Goal: Transaction & Acquisition: Purchase product/service

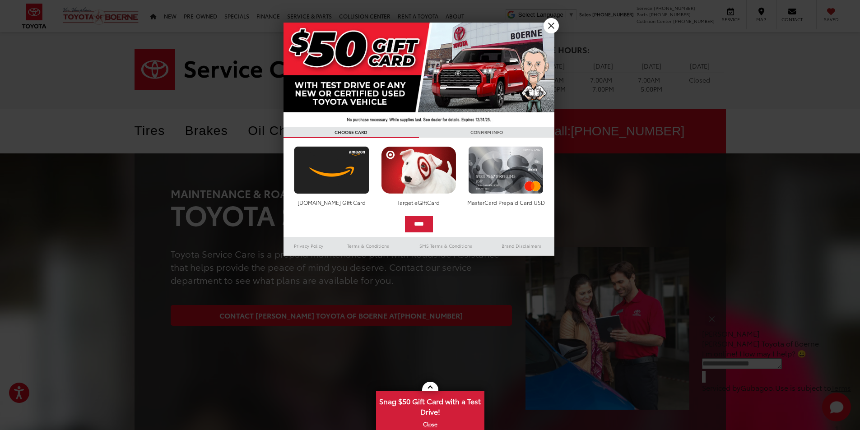
click at [548, 34] on img at bounding box center [418, 75] width 271 height 104
click at [552, 29] on link "X" at bounding box center [550, 25] width 15 height 15
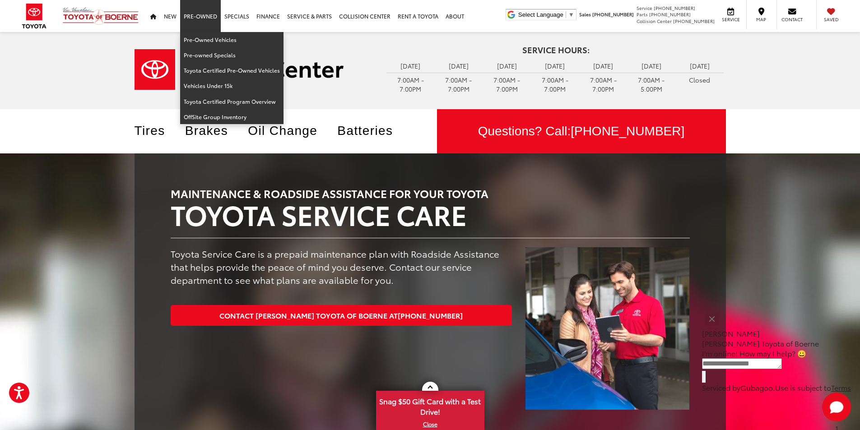
click at [195, 17] on link "Pre-Owned" at bounding box center [200, 16] width 41 height 32
click at [203, 39] on link "Pre-Owned Vehicles" at bounding box center [231, 39] width 103 height 15
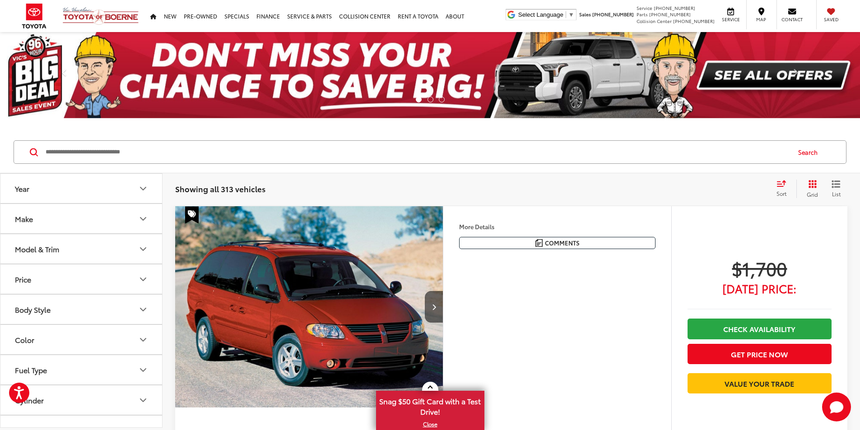
click at [125, 222] on button "Make" at bounding box center [81, 218] width 162 height 29
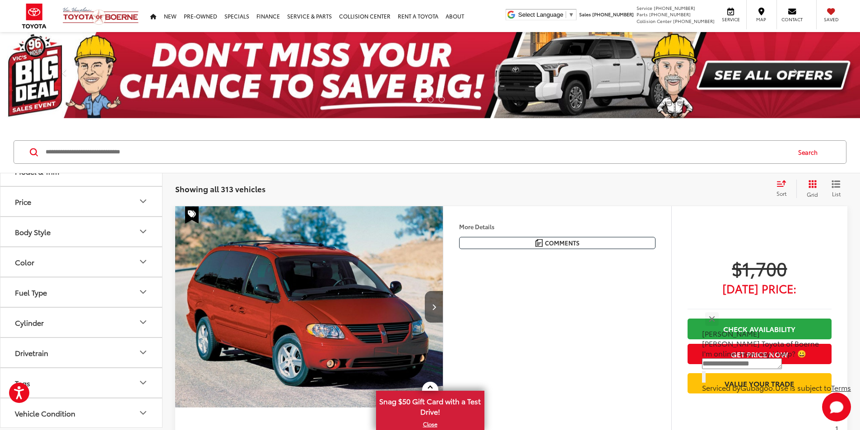
click at [120, 113] on label "Toyota (209)" at bounding box center [122, 104] width 37 height 15
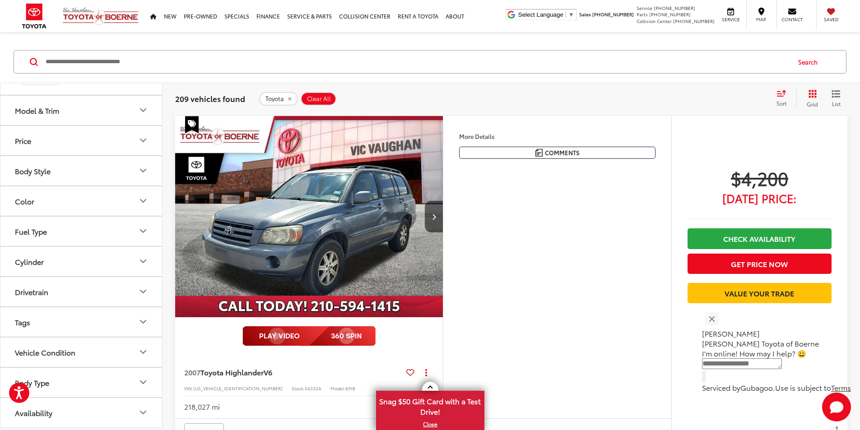
scroll to position [497, 0]
click at [142, 116] on icon "Model & Trim" at bounding box center [143, 110] width 11 height 11
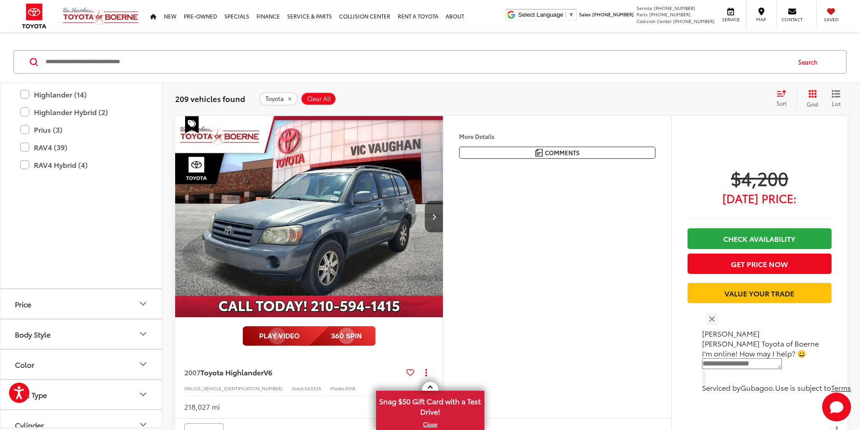
scroll to position [587, 0]
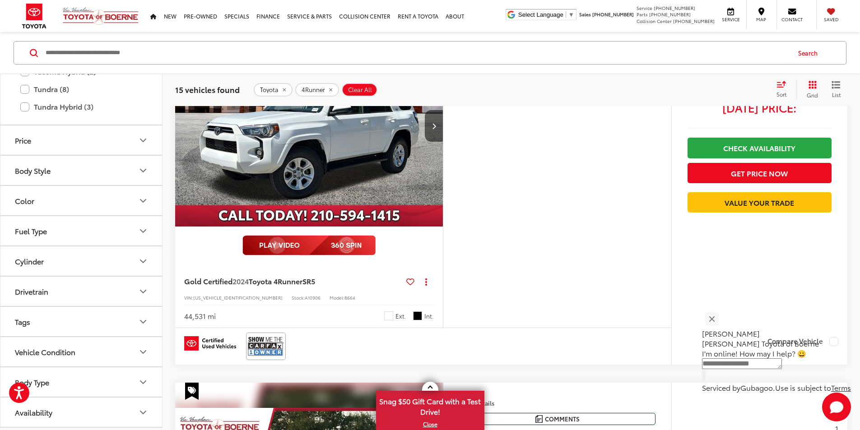
scroll to position [542, 0]
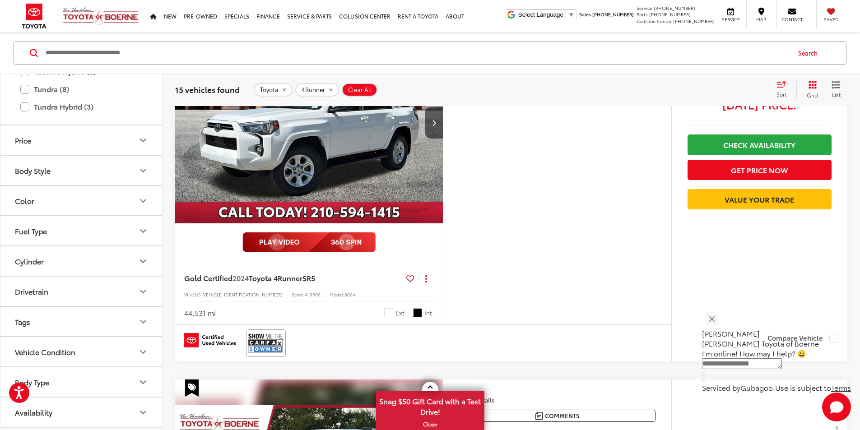
click at [376, 195] on img "2024 Toyota 4Runner SR5 0" at bounding box center [309, 123] width 269 height 202
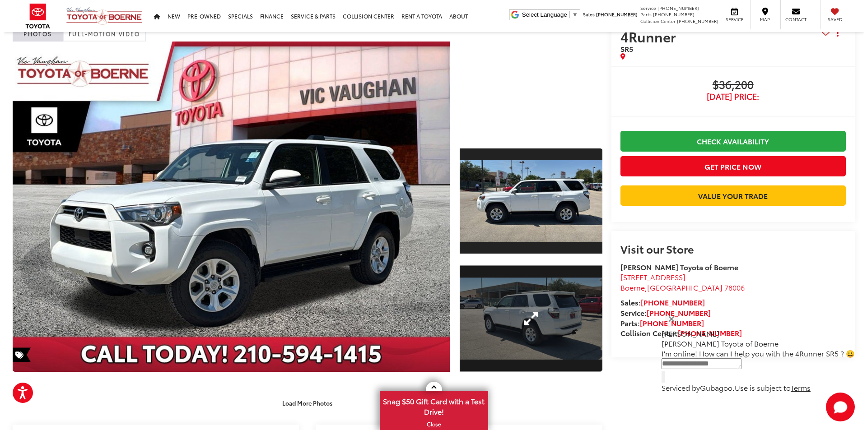
scroll to position [45, 0]
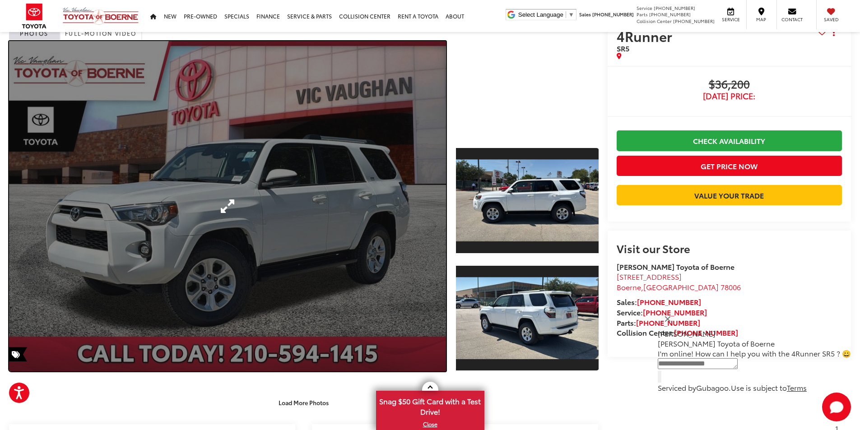
click at [401, 205] on link "Expand Photo 0" at bounding box center [227, 206] width 437 height 330
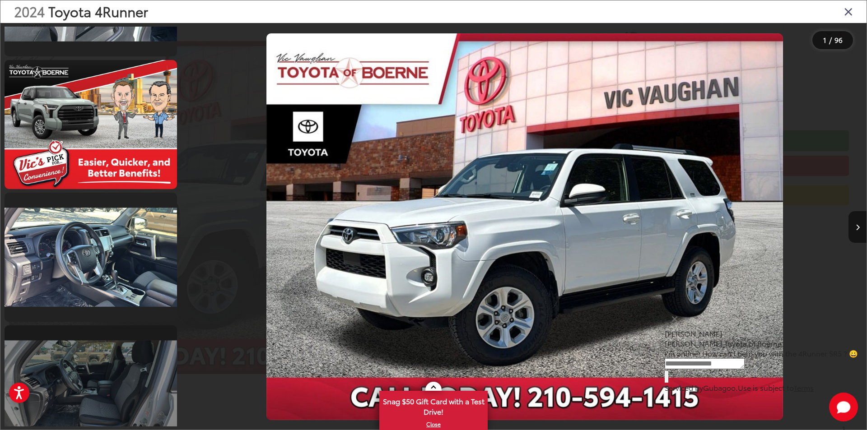
scroll to position [1309, 0]
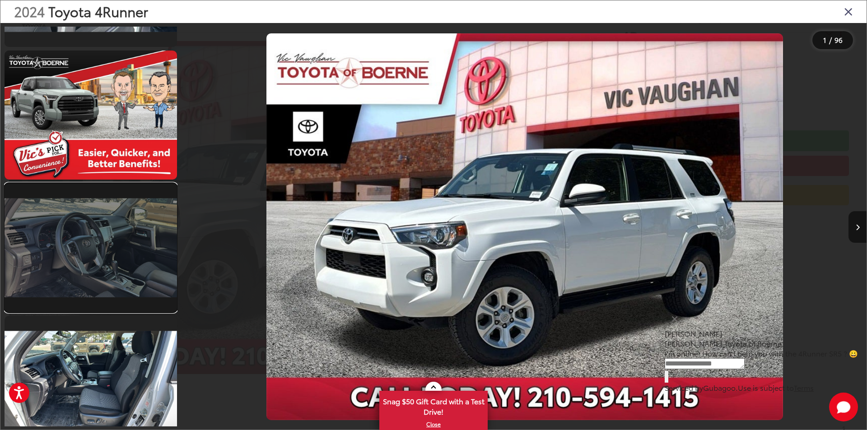
click at [116, 286] on link at bounding box center [91, 247] width 172 height 129
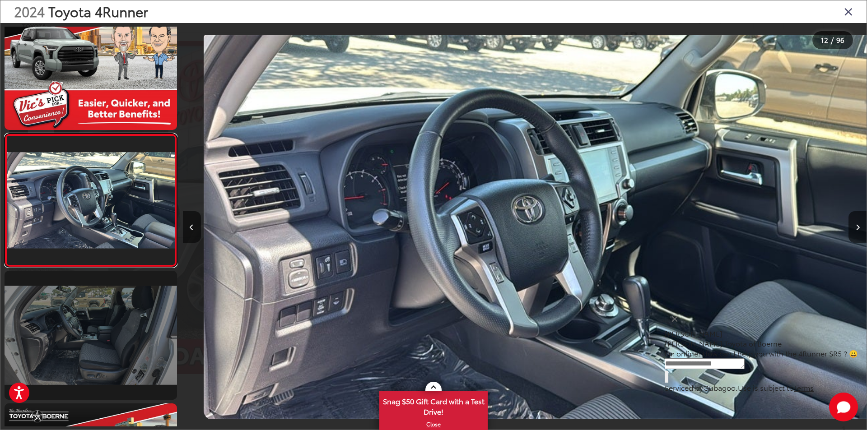
scroll to position [0, 7519]
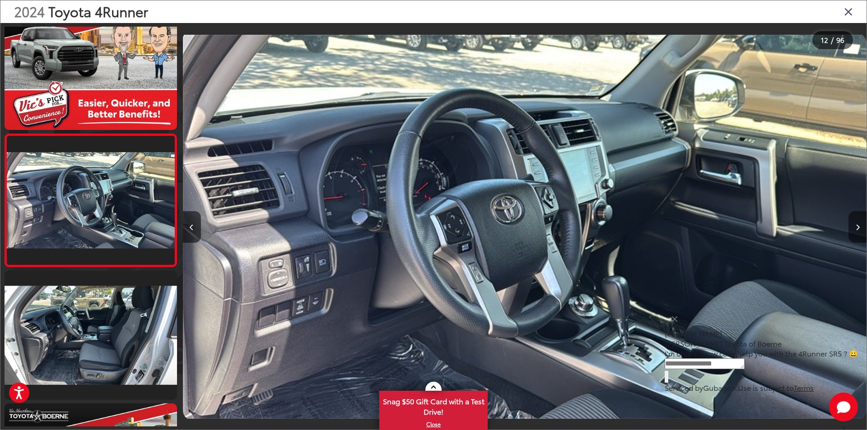
click at [855, 223] on button "Next image" at bounding box center [857, 227] width 18 height 32
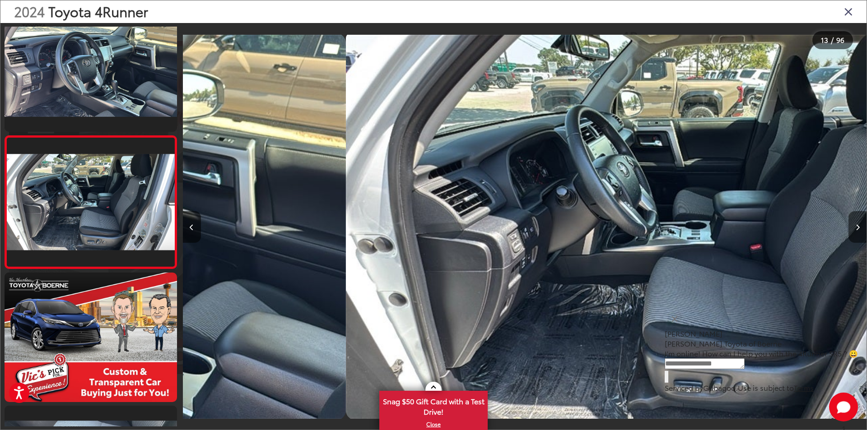
scroll to position [1487, 0]
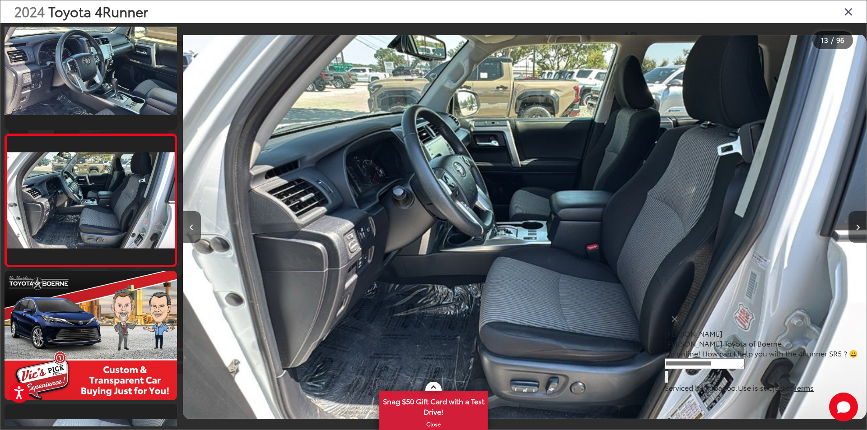
click at [855, 223] on button "Next image" at bounding box center [857, 227] width 18 height 32
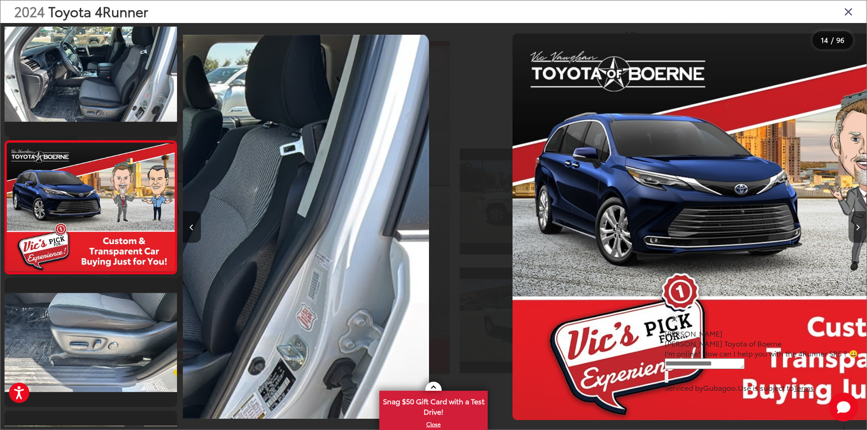
scroll to position [1620, 0]
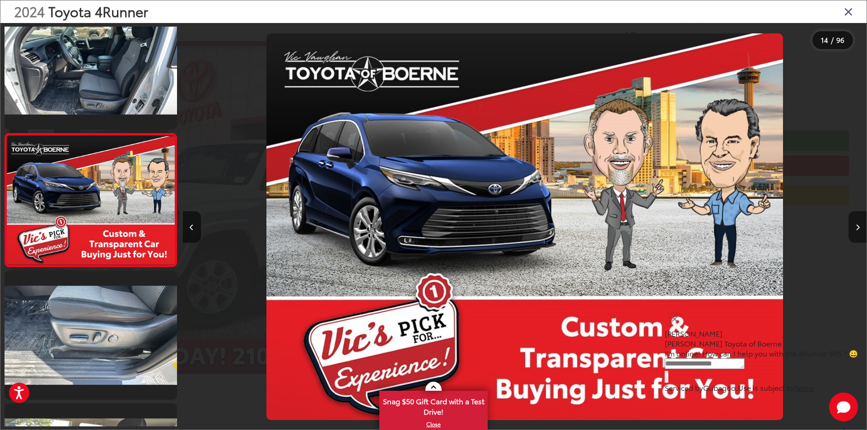
click at [854, 223] on button "Next image" at bounding box center [857, 227] width 18 height 32
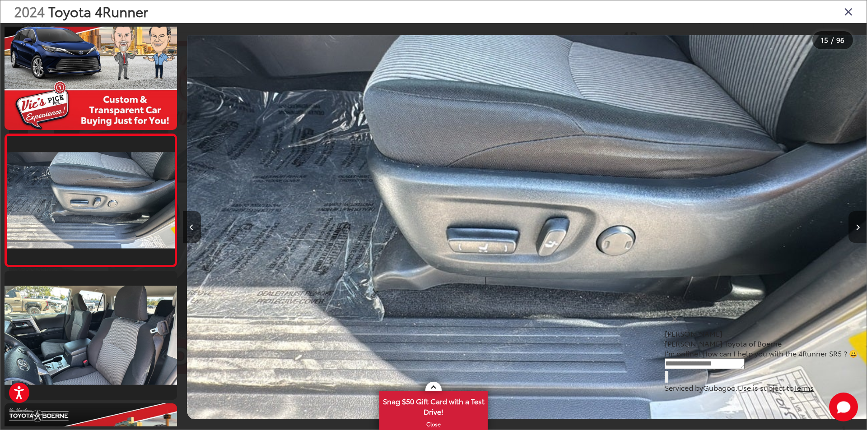
scroll to position [0, 9570]
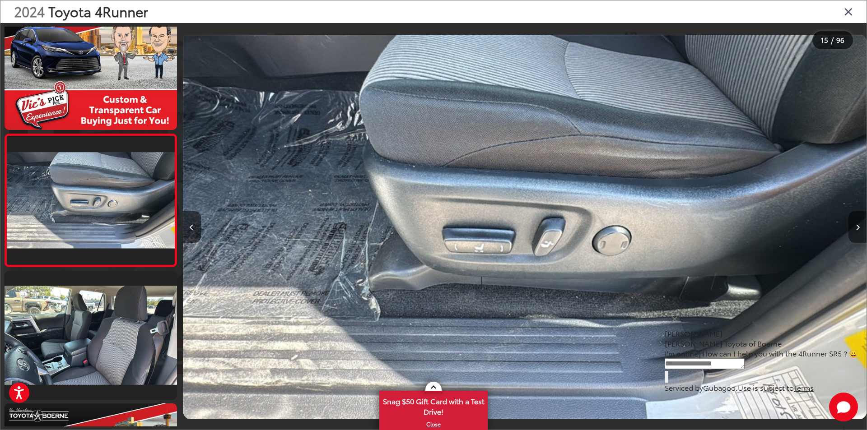
click at [854, 223] on button "Next image" at bounding box center [857, 227] width 18 height 32
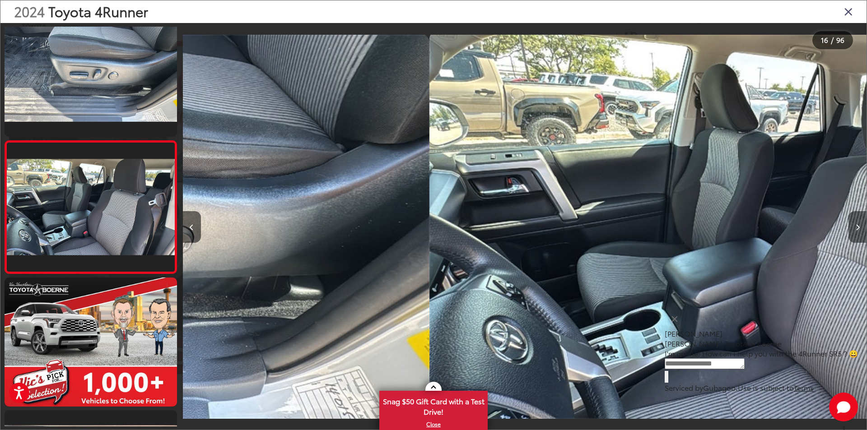
scroll to position [1885, 0]
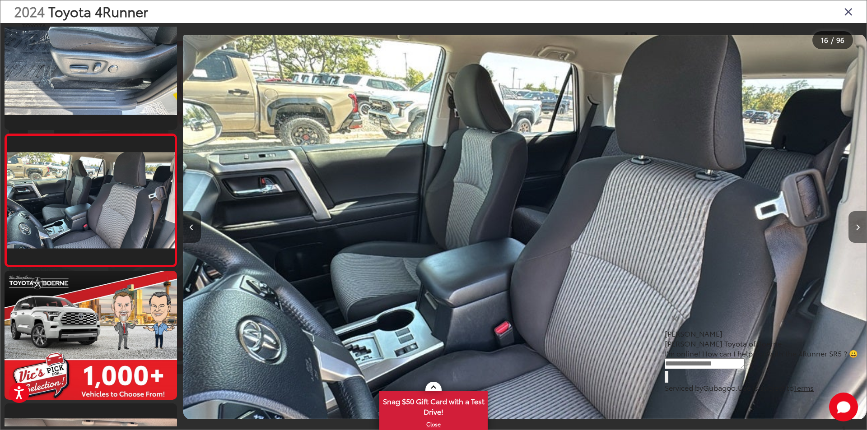
click at [854, 223] on button "Next image" at bounding box center [857, 227] width 18 height 32
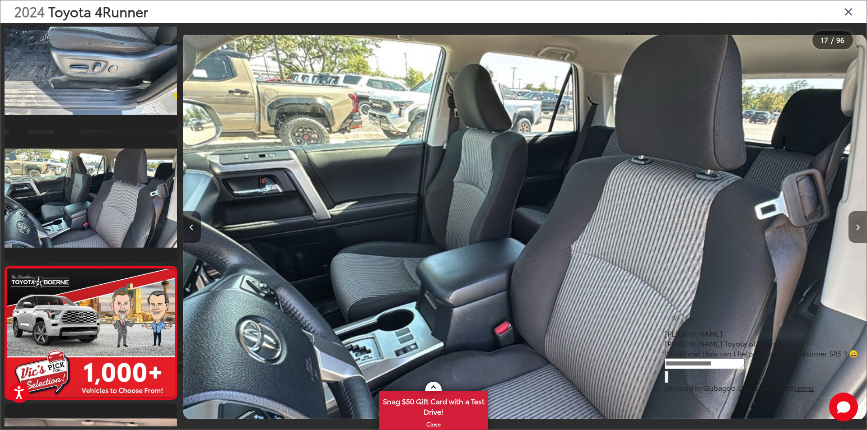
scroll to position [0, 0]
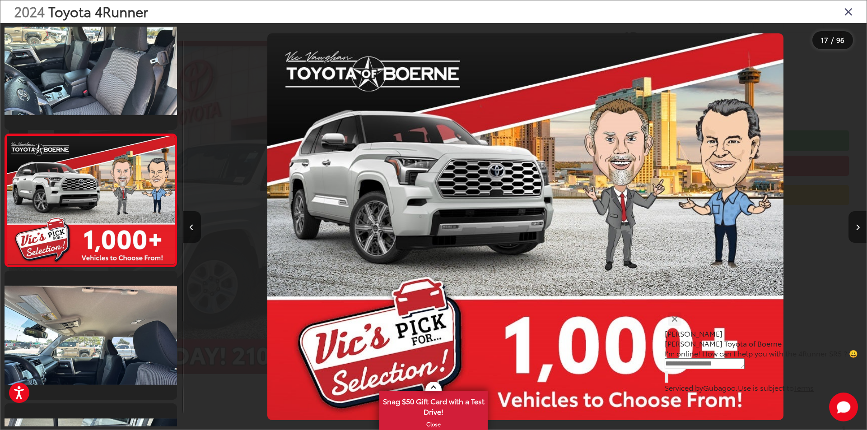
click at [854, 223] on button "Next image" at bounding box center [857, 227] width 18 height 32
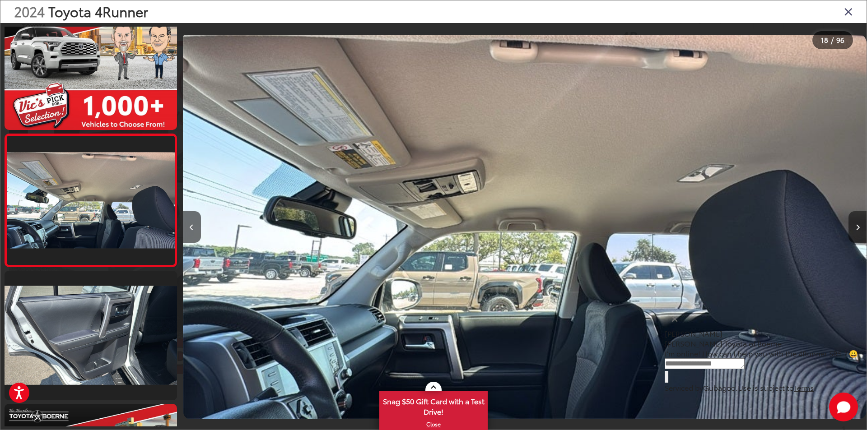
click at [854, 223] on button "Next image" at bounding box center [857, 227] width 18 height 32
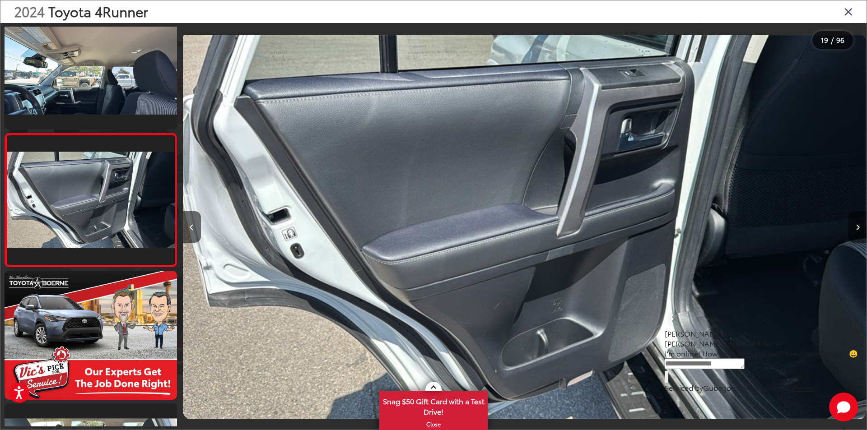
click at [854, 223] on button "Next image" at bounding box center [857, 227] width 18 height 32
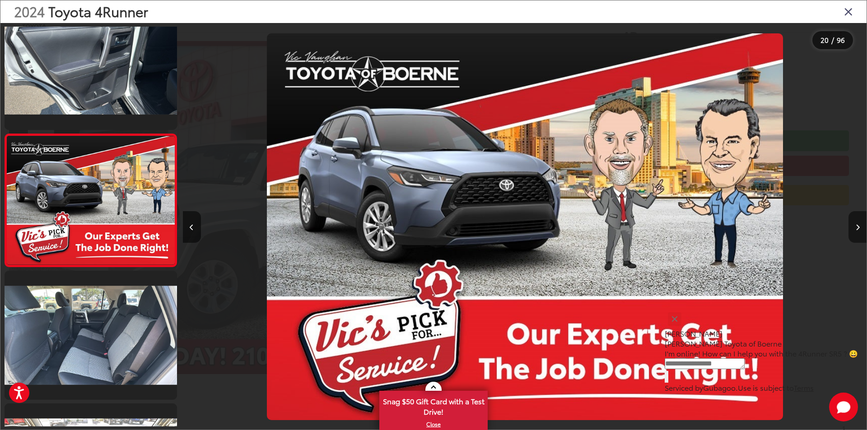
click at [854, 223] on button "Next image" at bounding box center [857, 227] width 18 height 32
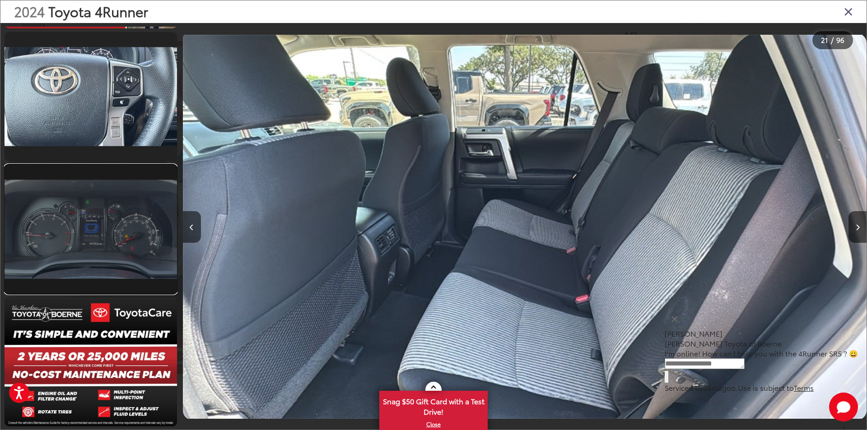
click at [64, 266] on link at bounding box center [91, 229] width 172 height 129
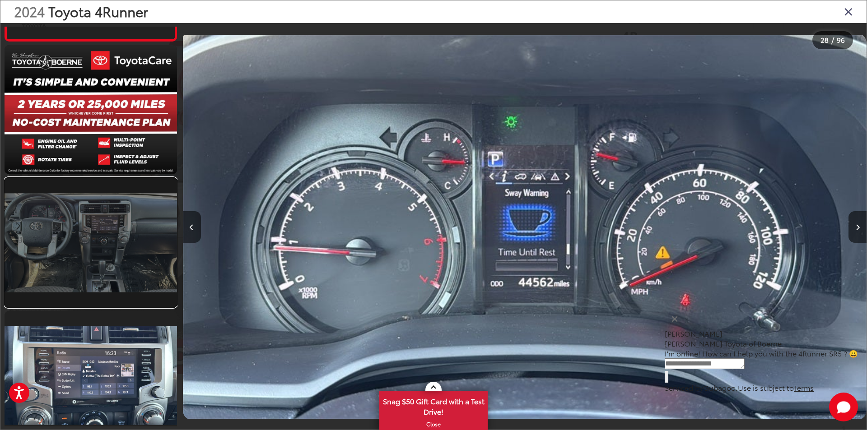
click at [69, 255] on link at bounding box center [91, 242] width 172 height 129
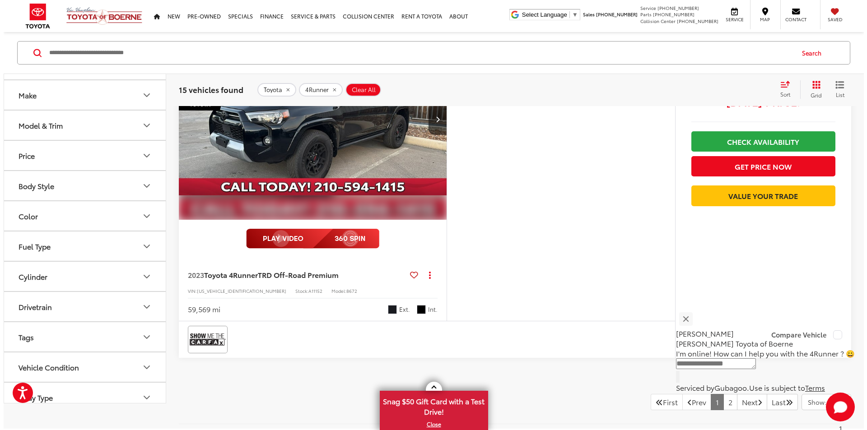
scroll to position [4162, 0]
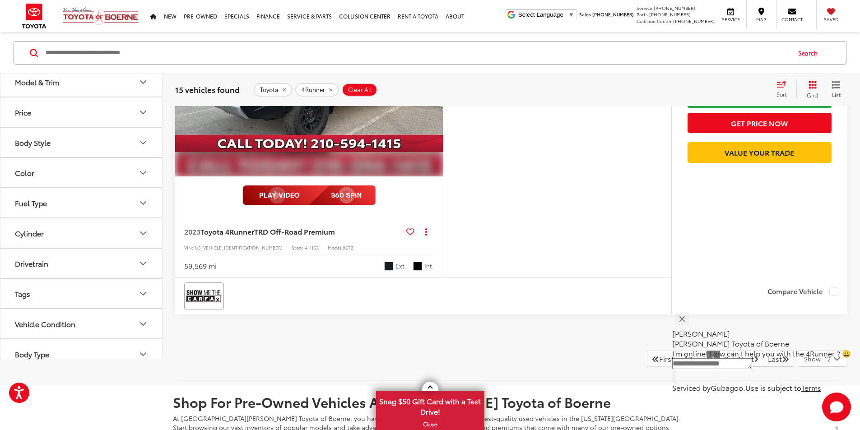
click at [0, 0] on button "More..." at bounding box center [0, 0] width 0 height 0
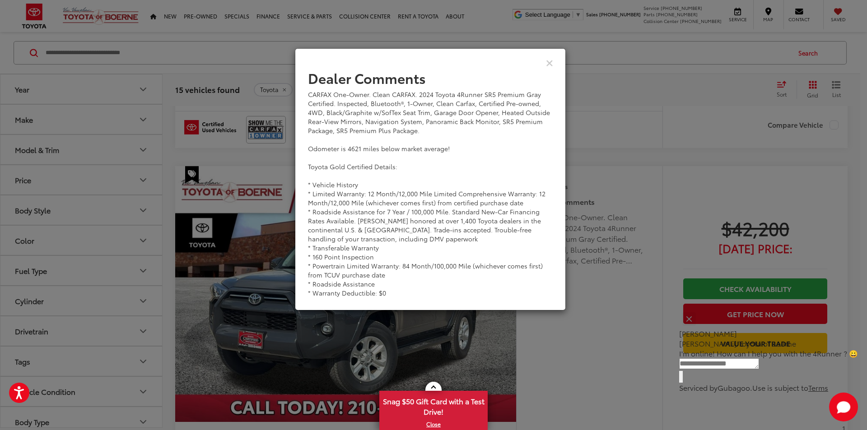
click at [542, 62] on div "View Comments" at bounding box center [430, 62] width 271 height 35
click at [556, 58] on div "View Comments" at bounding box center [430, 62] width 271 height 35
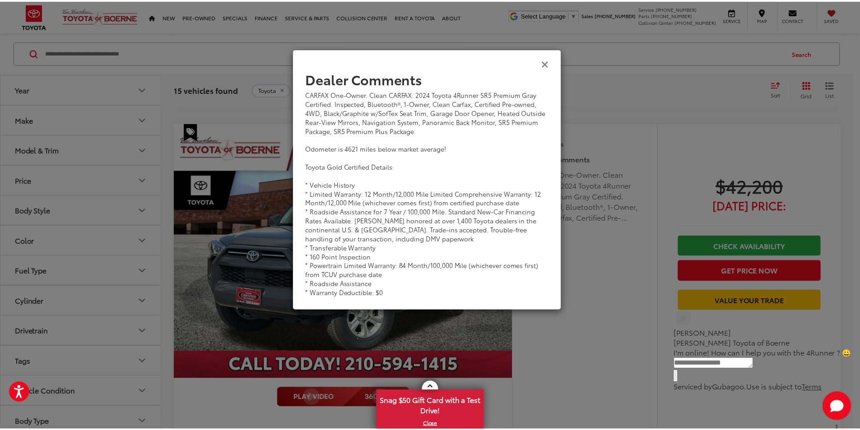
scroll to position [4119, 0]
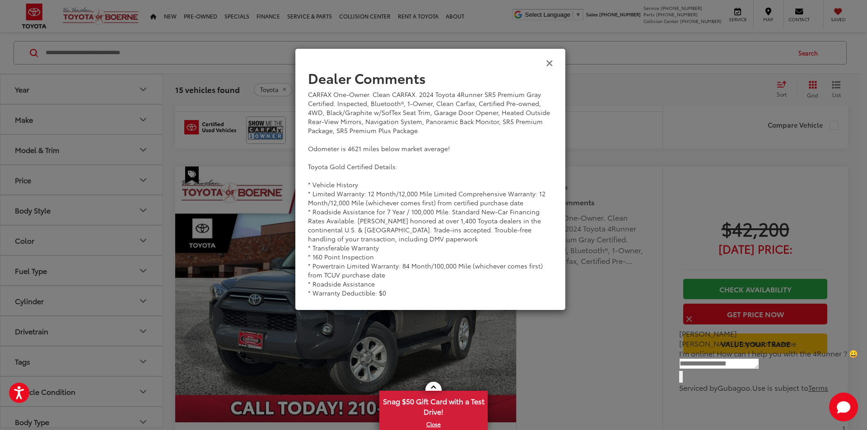
click at [552, 60] on icon "Close" at bounding box center [549, 62] width 7 height 9
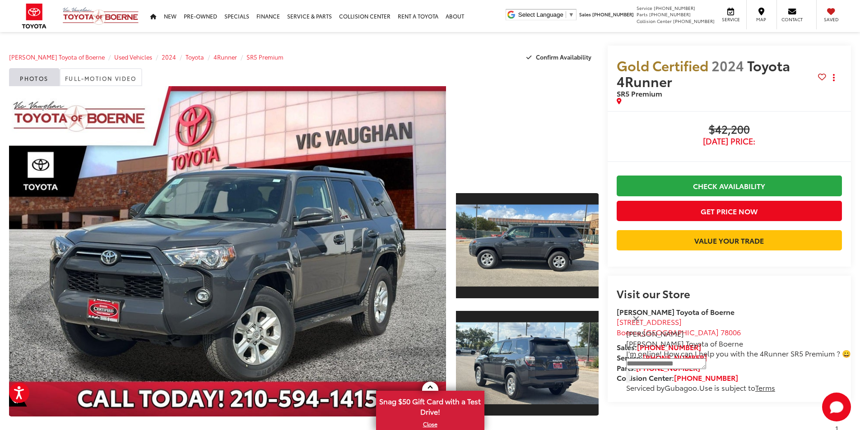
click at [498, 151] on div at bounding box center [527, 133] width 143 height 95
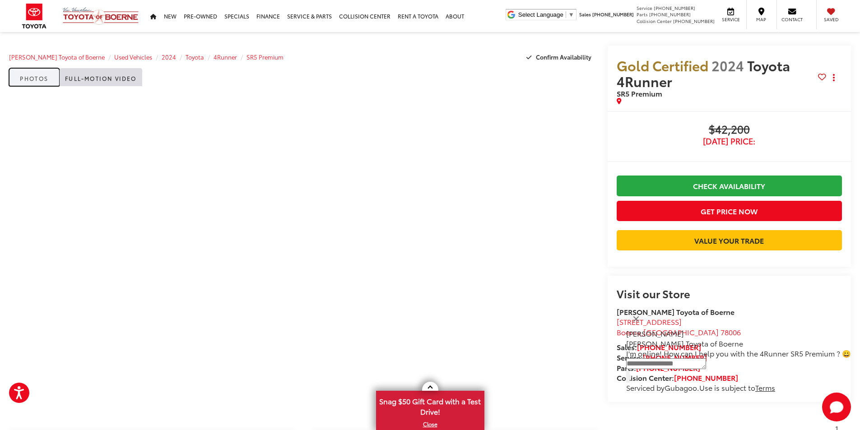
click at [37, 79] on link "Photos" at bounding box center [34, 77] width 51 height 18
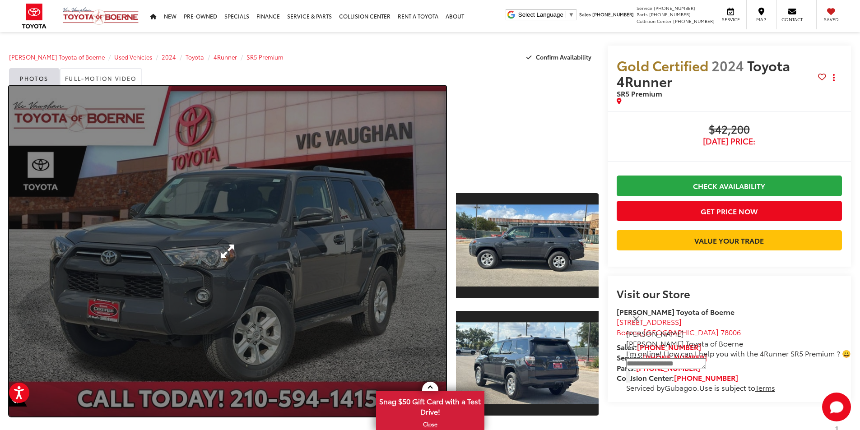
click at [405, 251] on link "Expand Photo 0" at bounding box center [227, 251] width 437 height 330
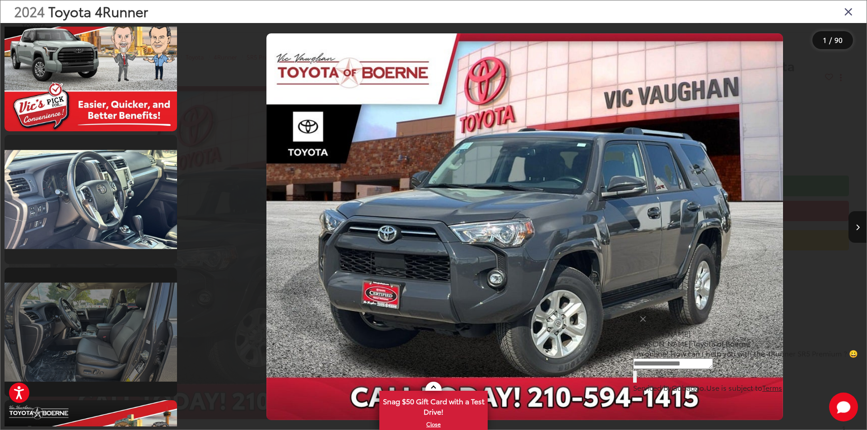
scroll to position [1444, 0]
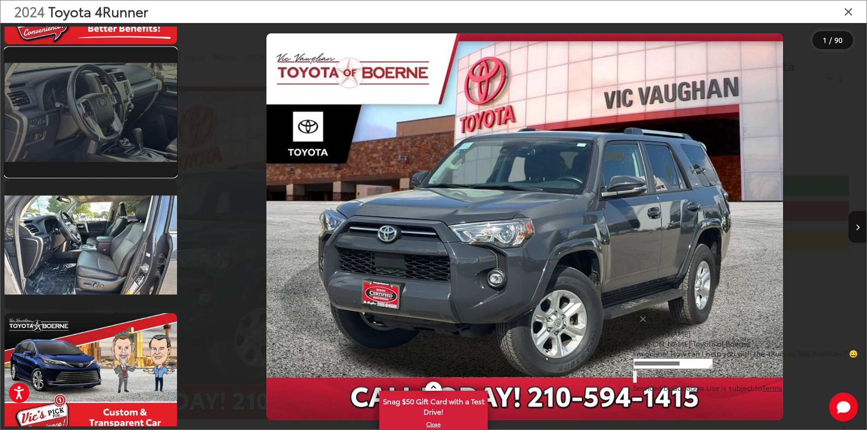
click at [72, 139] on link at bounding box center [91, 112] width 172 height 129
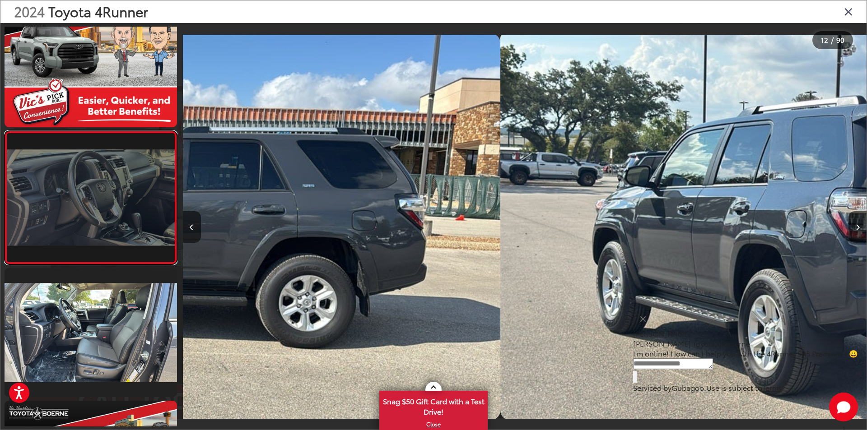
scroll to position [1354, 0]
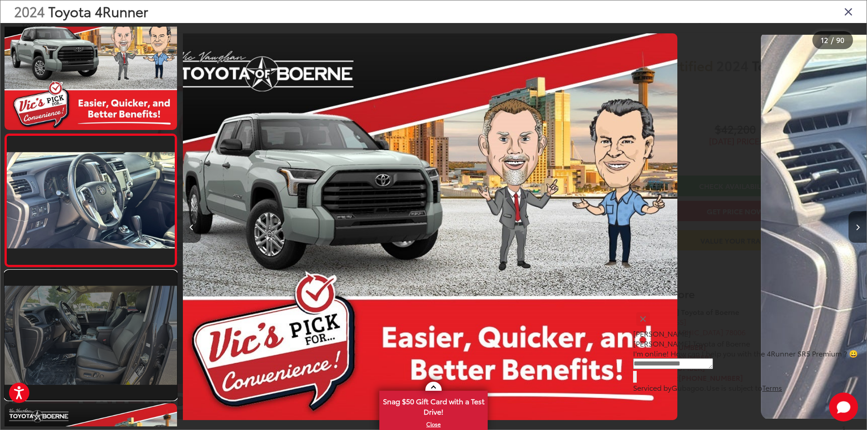
click at [73, 328] on link at bounding box center [91, 335] width 172 height 129
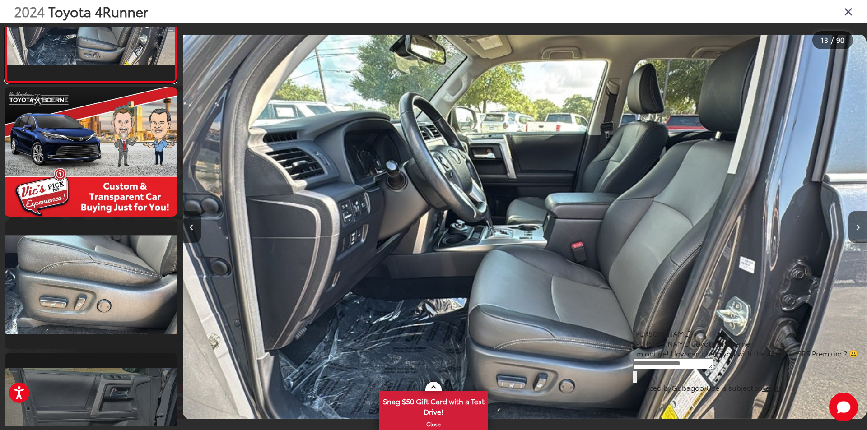
scroll to position [1713, 0]
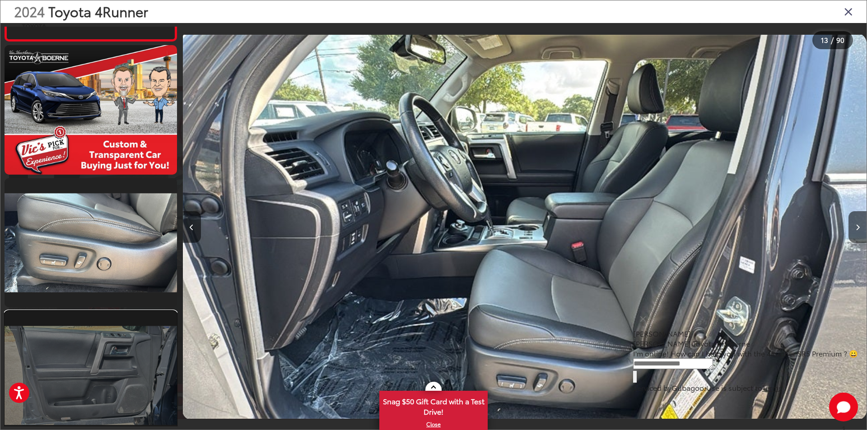
click at [93, 372] on link at bounding box center [91, 375] width 172 height 129
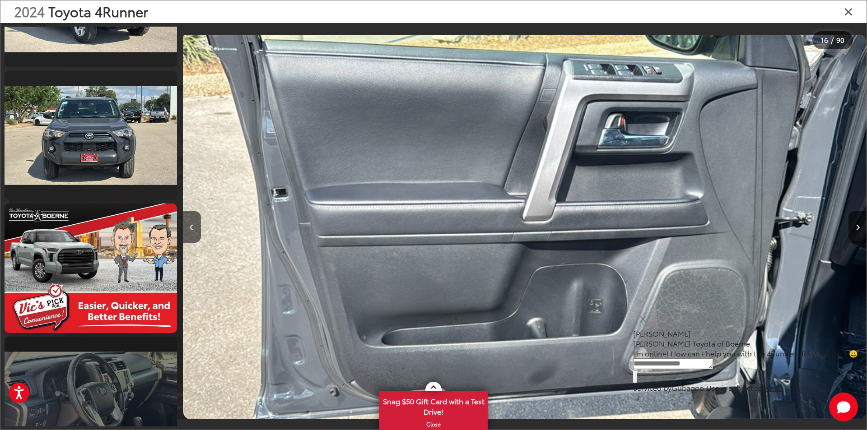
scroll to position [7166, 0]
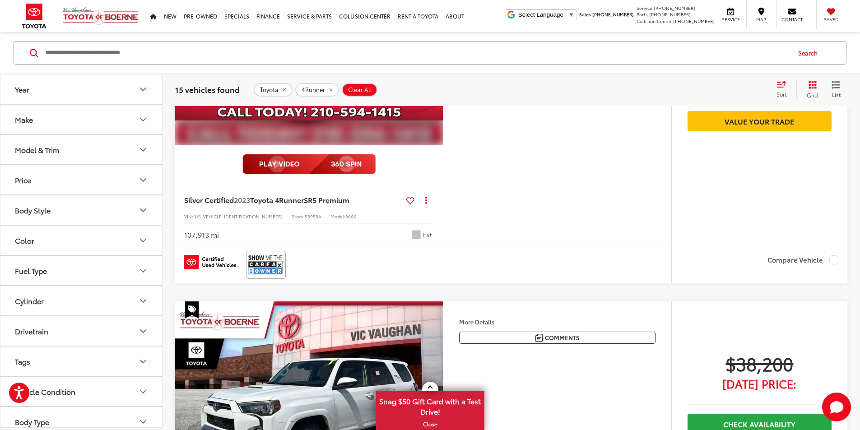
drag, startPoint x: 345, startPoint y: 217, endPoint x: 287, endPoint y: 263, distance: 74.2
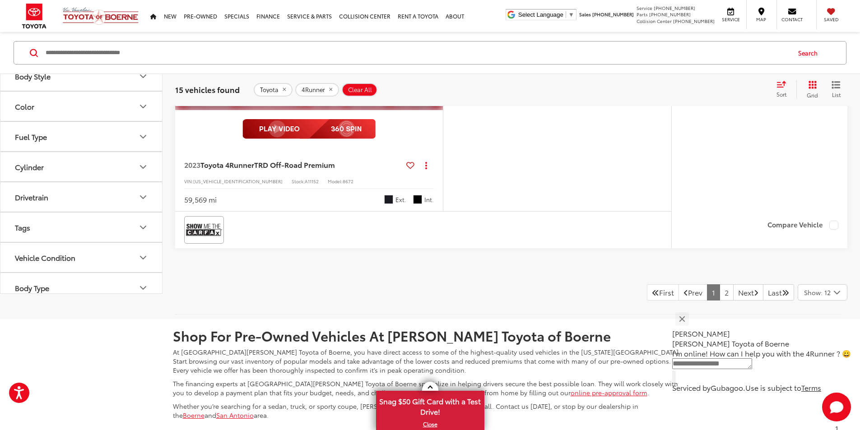
scroll to position [4229, 0]
